Goal: Information Seeking & Learning: Learn about a topic

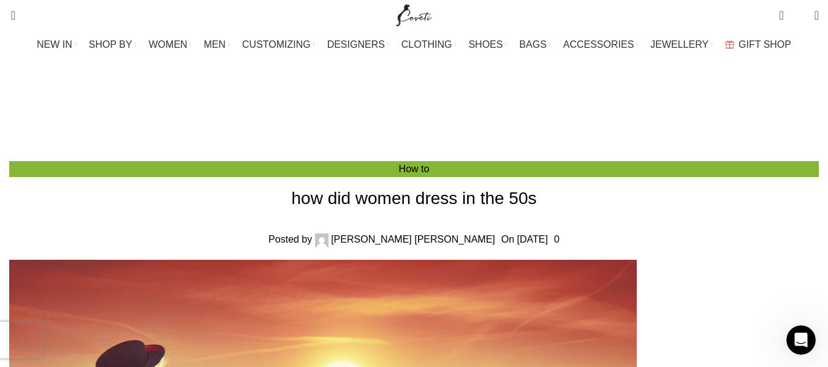
click at [164, 77] on div "Blog Home How to" at bounding box center [423, 97] width 819 height 54
